Goal: Transaction & Acquisition: Obtain resource

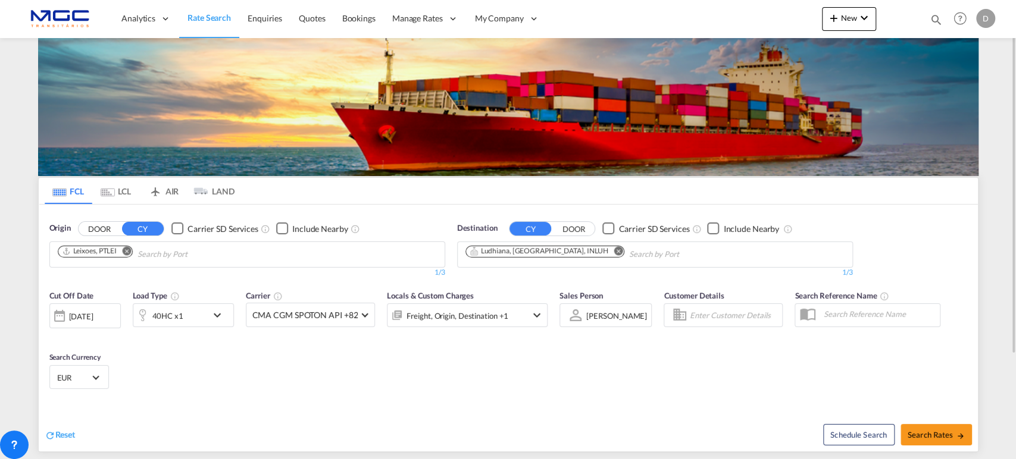
click at [613, 250] on md-icon "Remove" at bounding box center [617, 250] width 9 height 9
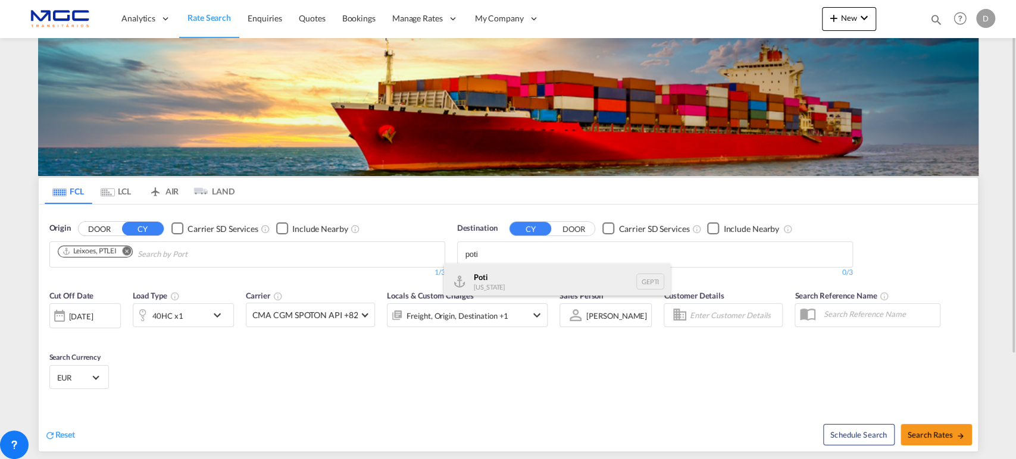
type input "poti"
click at [521, 280] on div "Poti [US_STATE] GEPTI" at bounding box center [557, 282] width 226 height 36
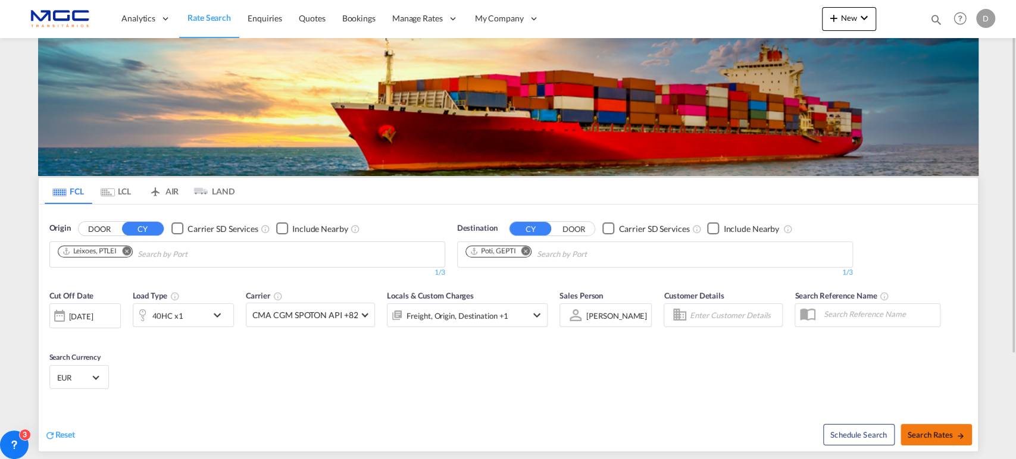
click at [947, 439] on button "Search Rates" at bounding box center [935, 434] width 71 height 21
type input "PTLEI to GEPTI / [DATE]"
